Goal: Transaction & Acquisition: Purchase product/service

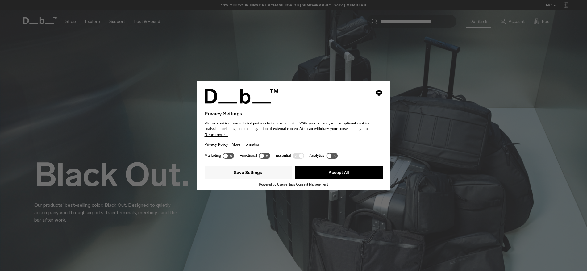
click at [358, 174] on button "Accept All" at bounding box center [338, 172] width 87 height 12
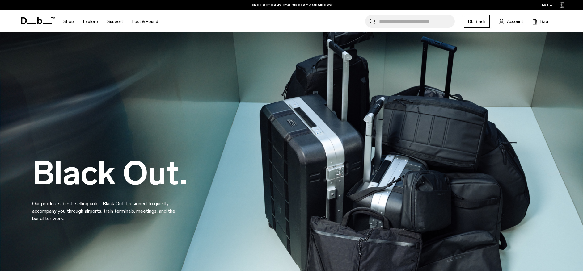
click at [395, 28] on div "Search for Bags, Luggage... Search Close Trending Products All Products Hugger …" at bounding box center [364, 21] width 402 height 22
click at [397, 24] on input "Search for Bags, Luggage..." at bounding box center [417, 21] width 76 height 13
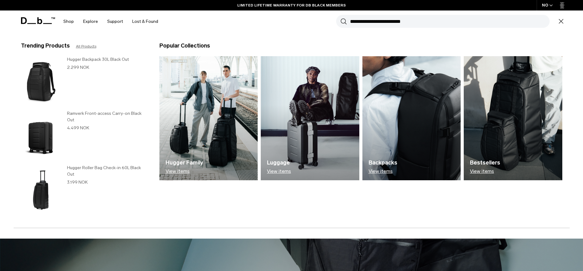
click at [101, 112] on h3 "Ramverk Front-access Carry-on Black Out" at bounding box center [107, 116] width 80 height 13
click at [37, 137] on img at bounding box center [41, 135] width 40 height 51
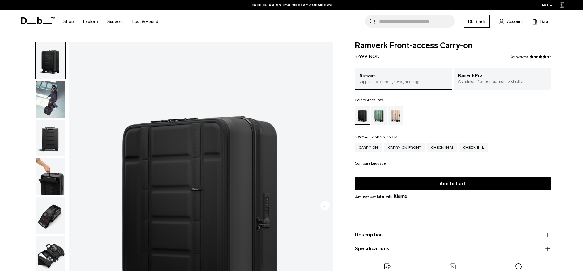
click at [381, 114] on div "Green Ray" at bounding box center [379, 115] width 16 height 19
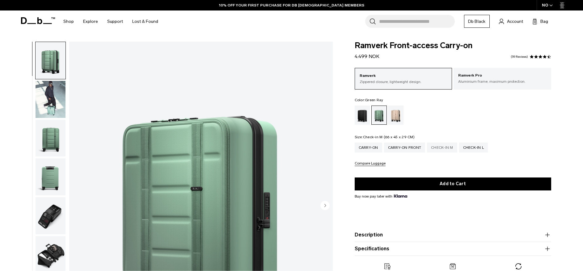
click at [435, 147] on div "Check-in M" at bounding box center [442, 148] width 30 height 10
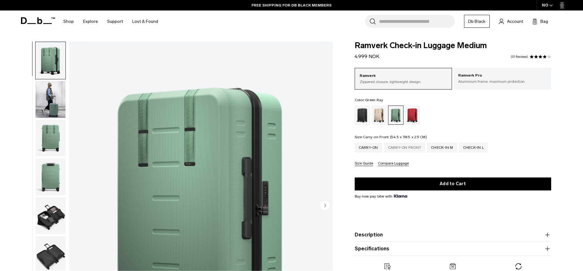
click at [400, 148] on div "Carry-on Front" at bounding box center [404, 148] width 41 height 10
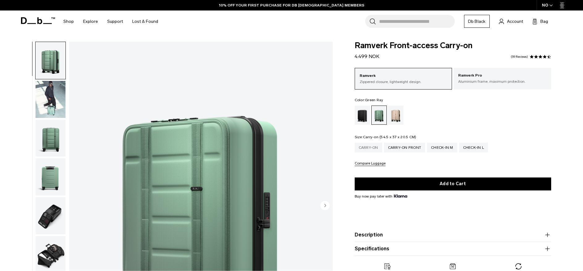
click at [363, 149] on div "Carry-on" at bounding box center [367, 148] width 27 height 10
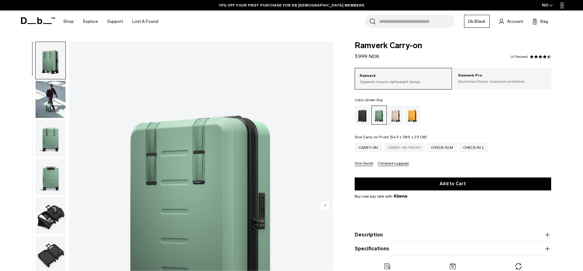
click at [392, 146] on div "Carry-on Front" at bounding box center [404, 148] width 41 height 10
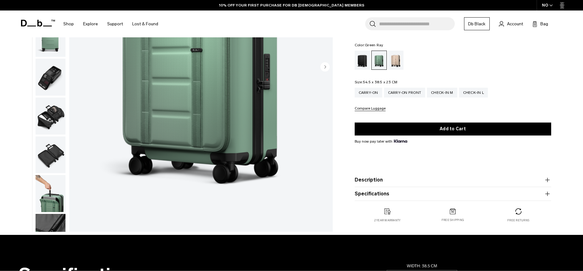
scroll to position [123, 0]
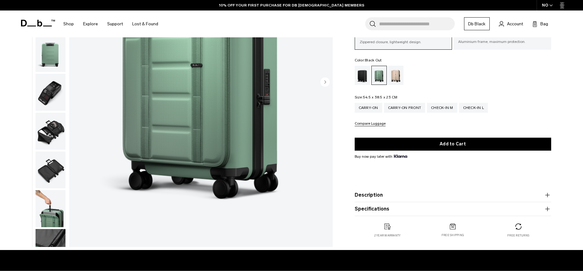
click at [364, 76] on div "Black Out" at bounding box center [362, 75] width 16 height 19
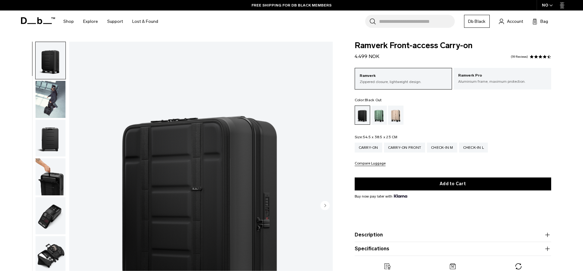
scroll to position [62, 0]
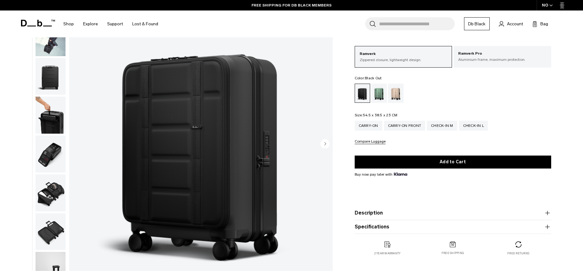
click at [50, 142] on img "button" at bounding box center [51, 154] width 30 height 37
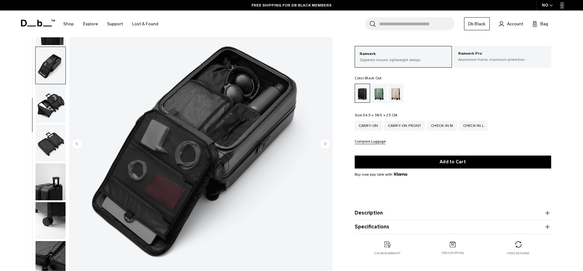
scroll to position [97, 0]
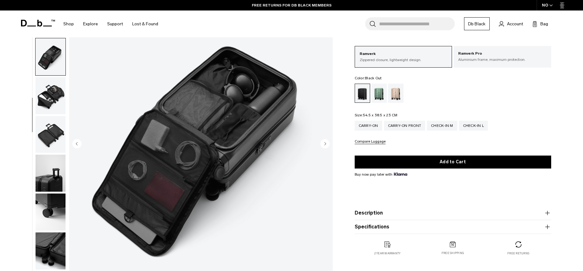
click at [54, 173] on img "button" at bounding box center [51, 173] width 30 height 37
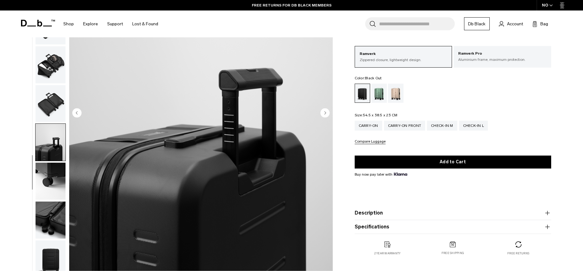
scroll to position [123, 0]
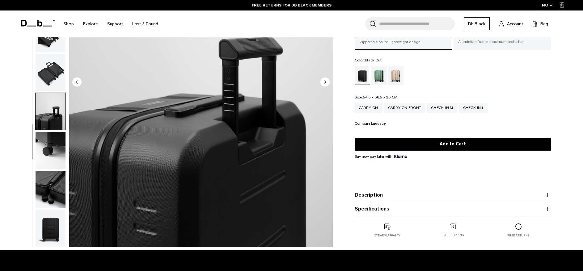
click at [56, 150] on img "button" at bounding box center [51, 150] width 30 height 37
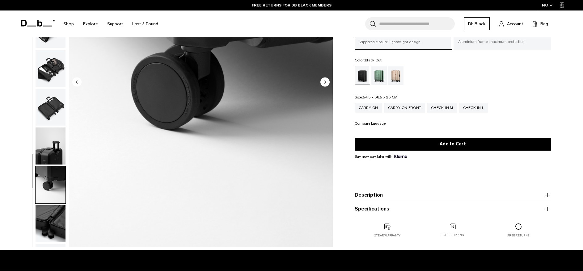
scroll to position [97, 0]
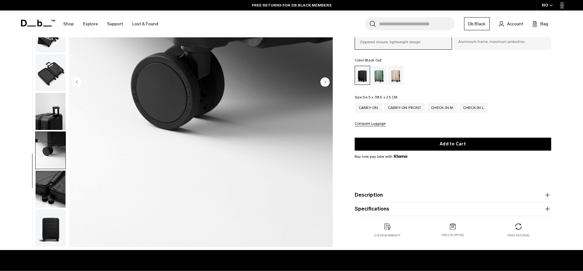
click at [48, 182] on img "button" at bounding box center [51, 189] width 30 height 37
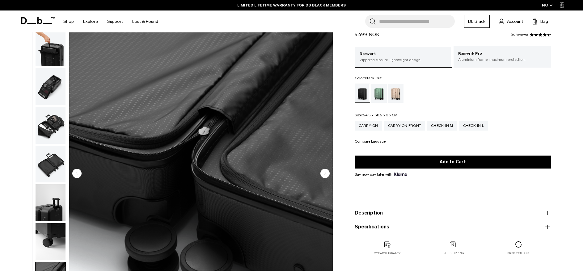
scroll to position [154, 0]
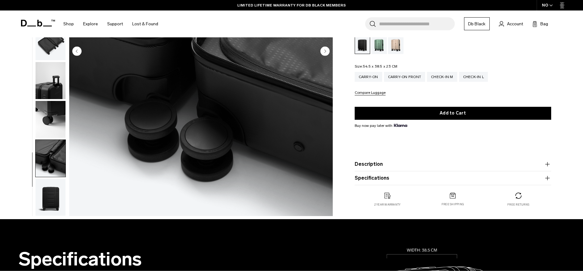
click at [59, 157] on img "button" at bounding box center [51, 158] width 30 height 37
click at [49, 198] on img "button" at bounding box center [51, 197] width 30 height 37
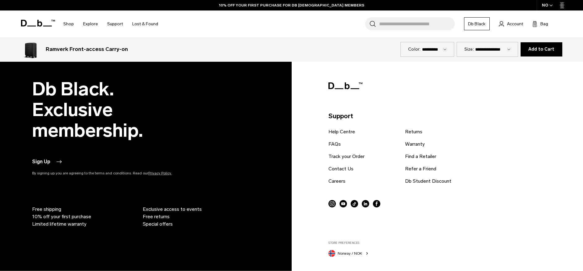
scroll to position [2219, 0]
